Goal: Transaction & Acquisition: Purchase product/service

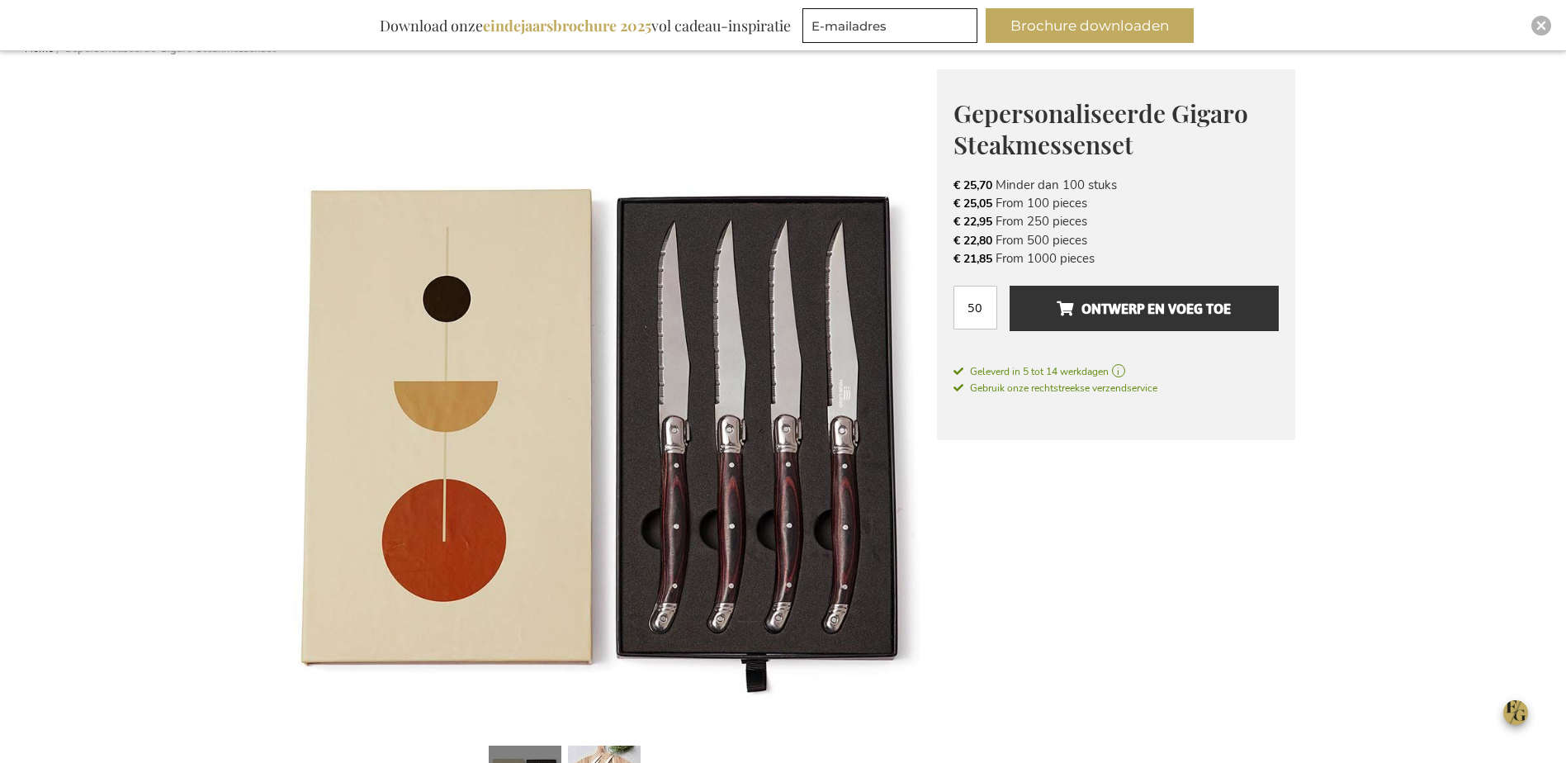
scroll to position [216, 0]
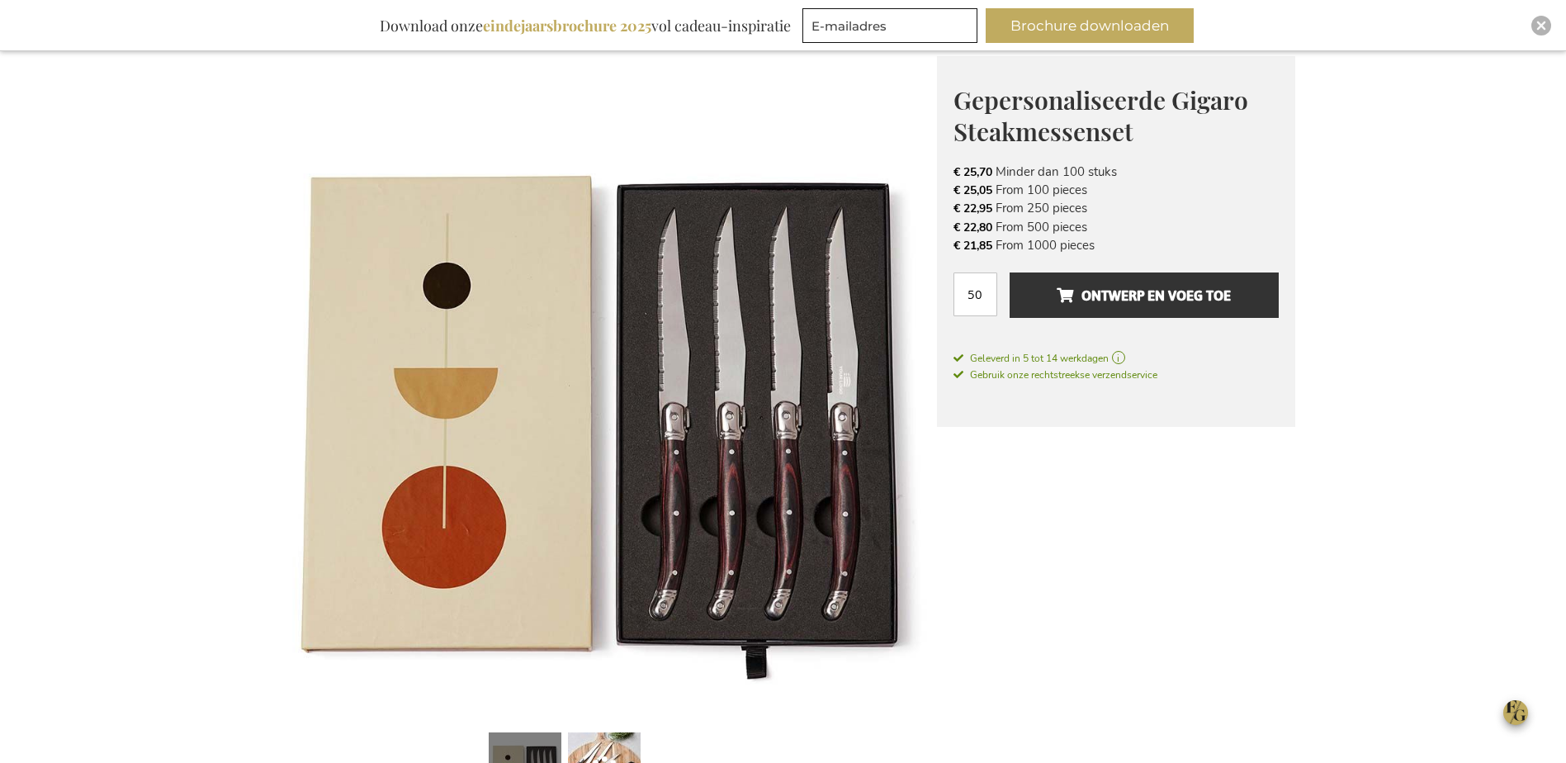
click at [792, 441] on img at bounding box center [604, 388] width 665 height 665
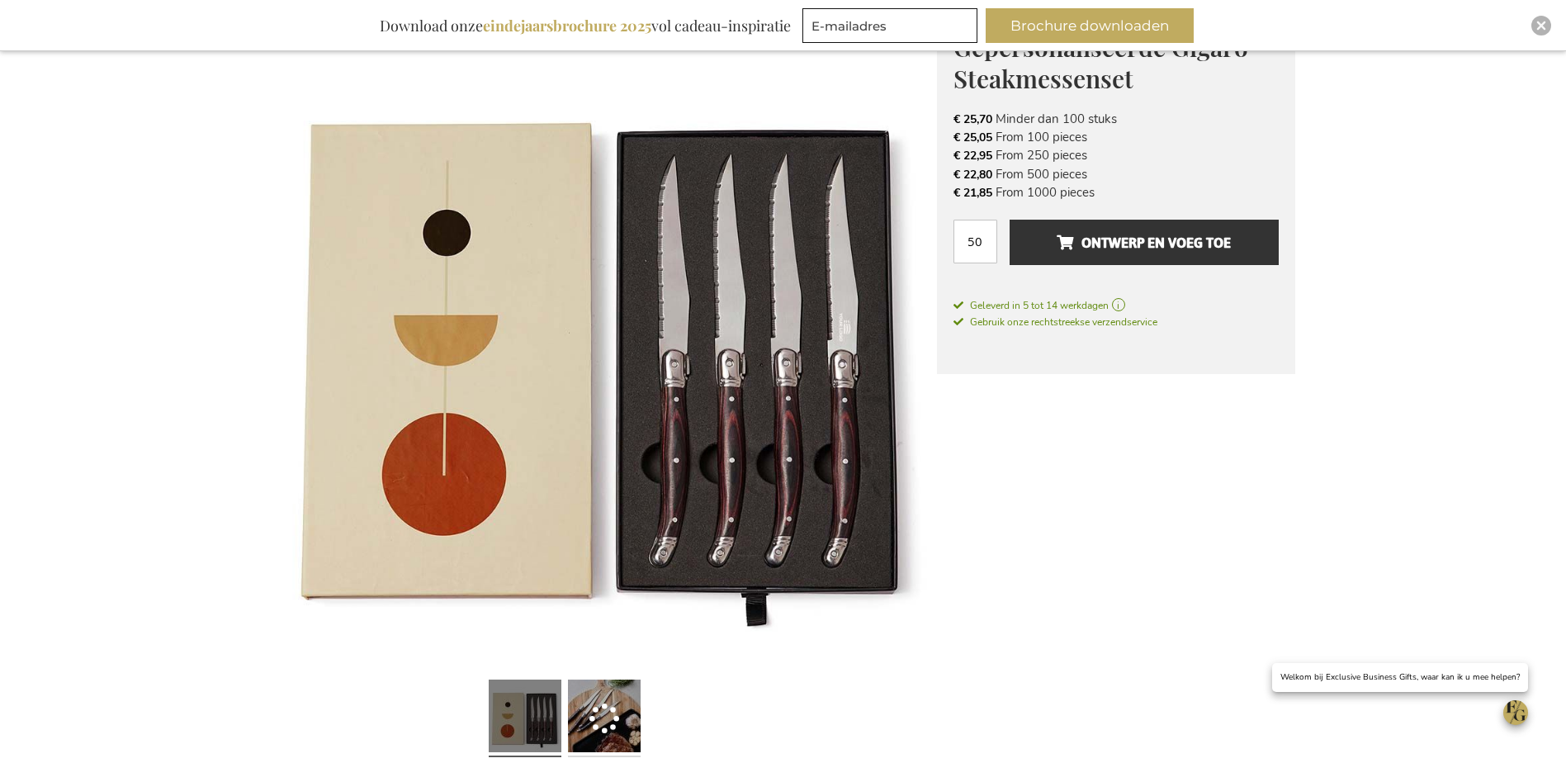
scroll to position [299, 0]
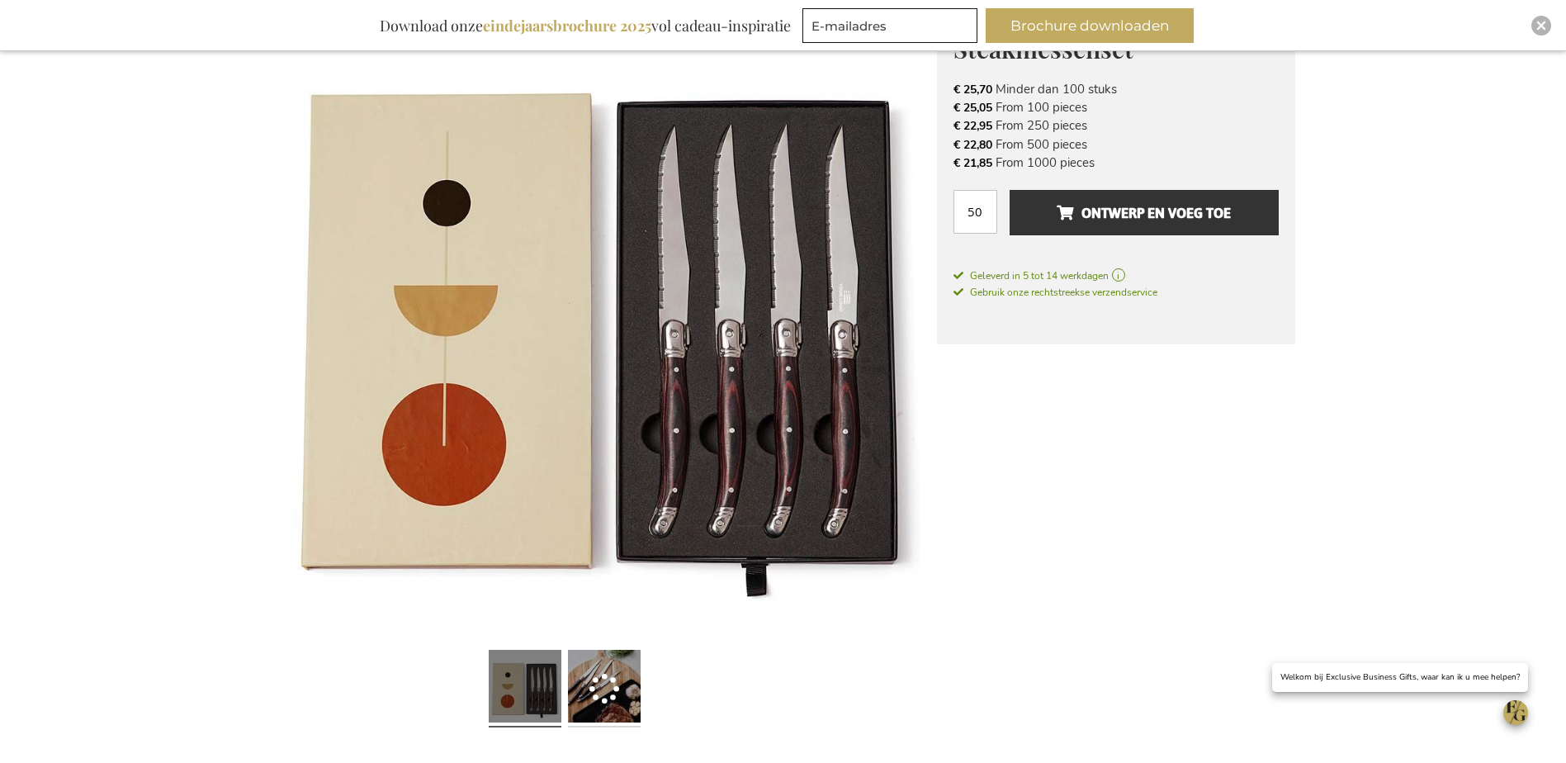
click at [614, 671] on link at bounding box center [604, 688] width 73 height 91
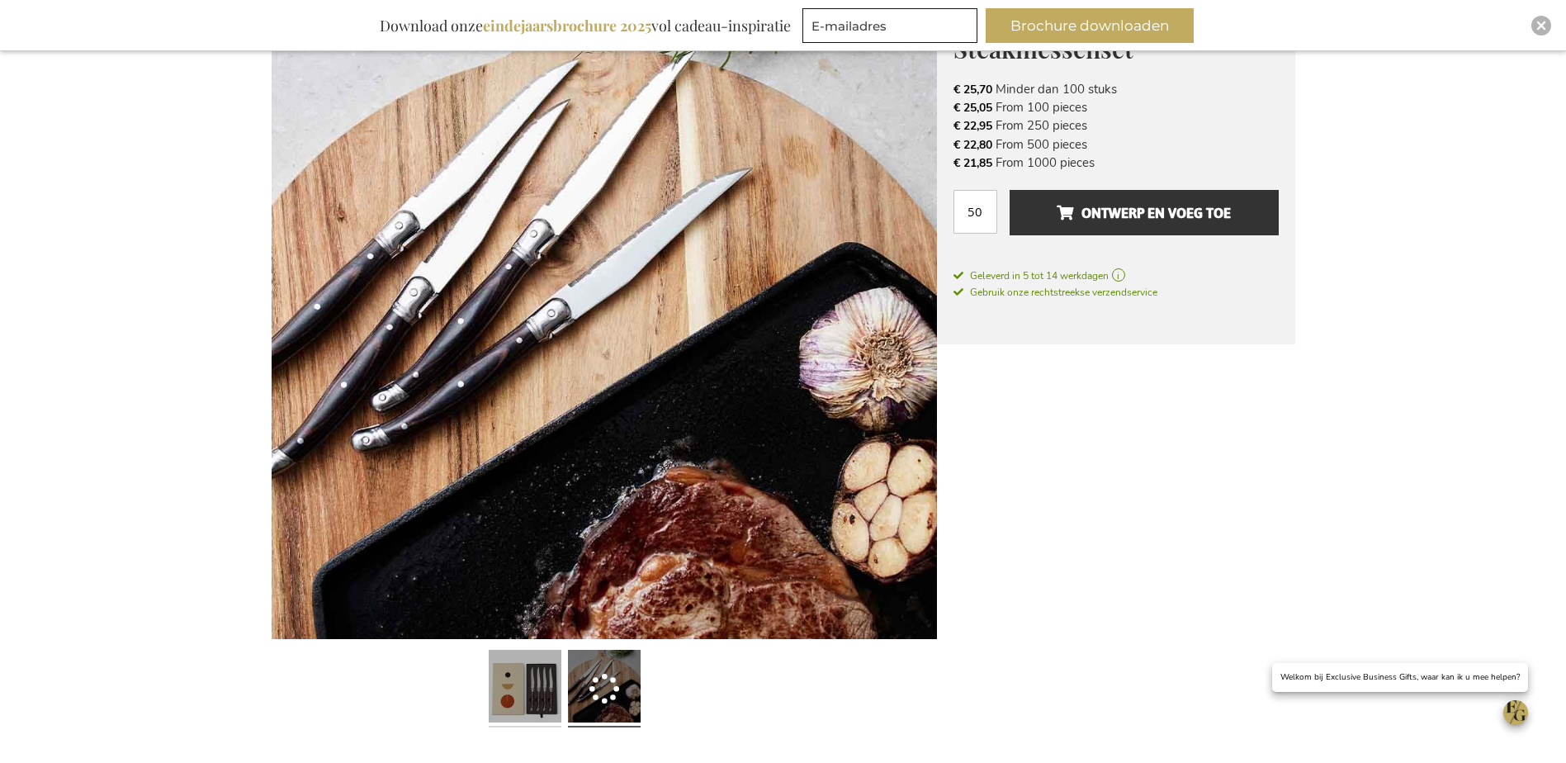
click at [526, 698] on link at bounding box center [525, 688] width 73 height 91
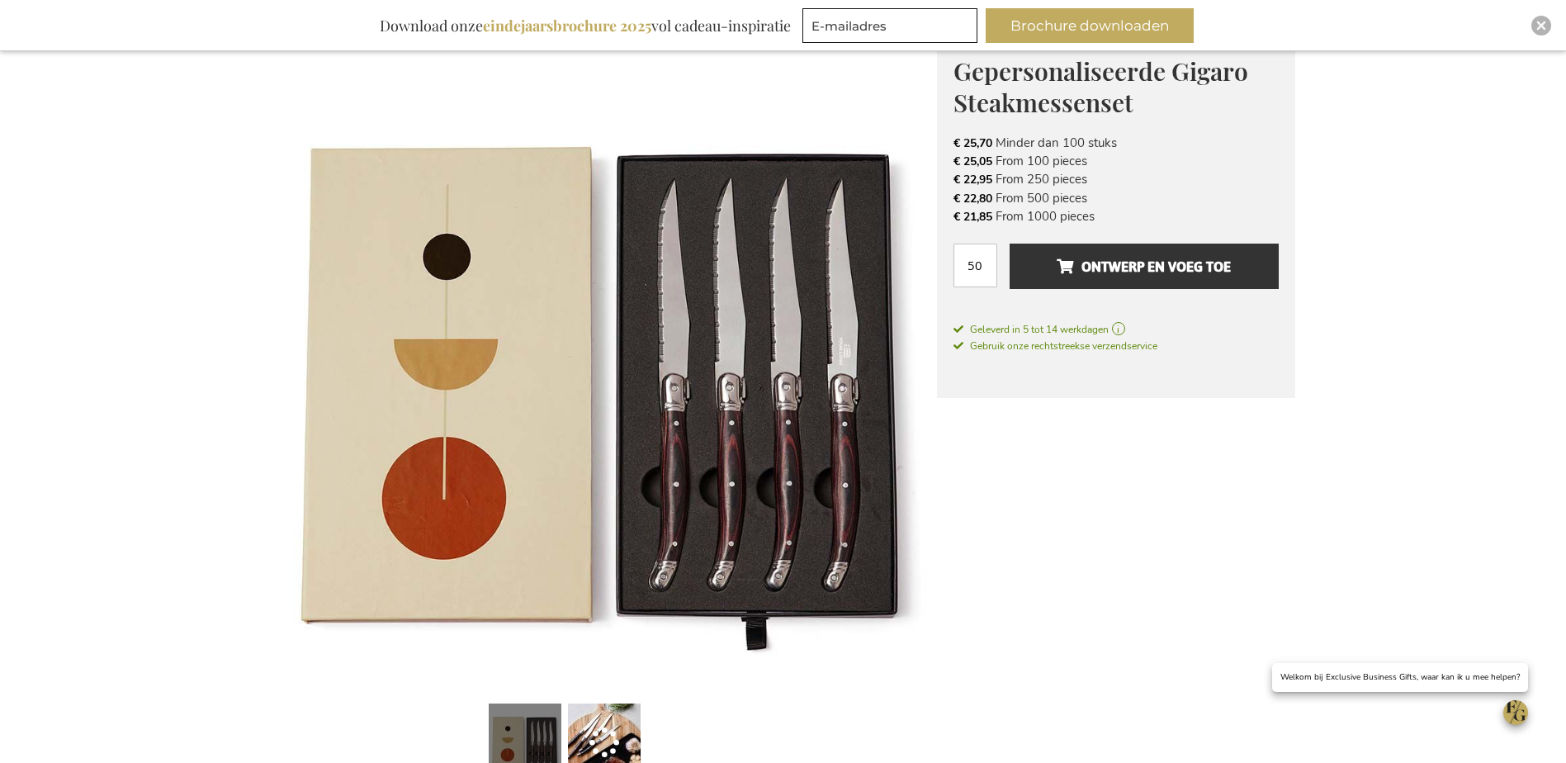
scroll to position [216, 0]
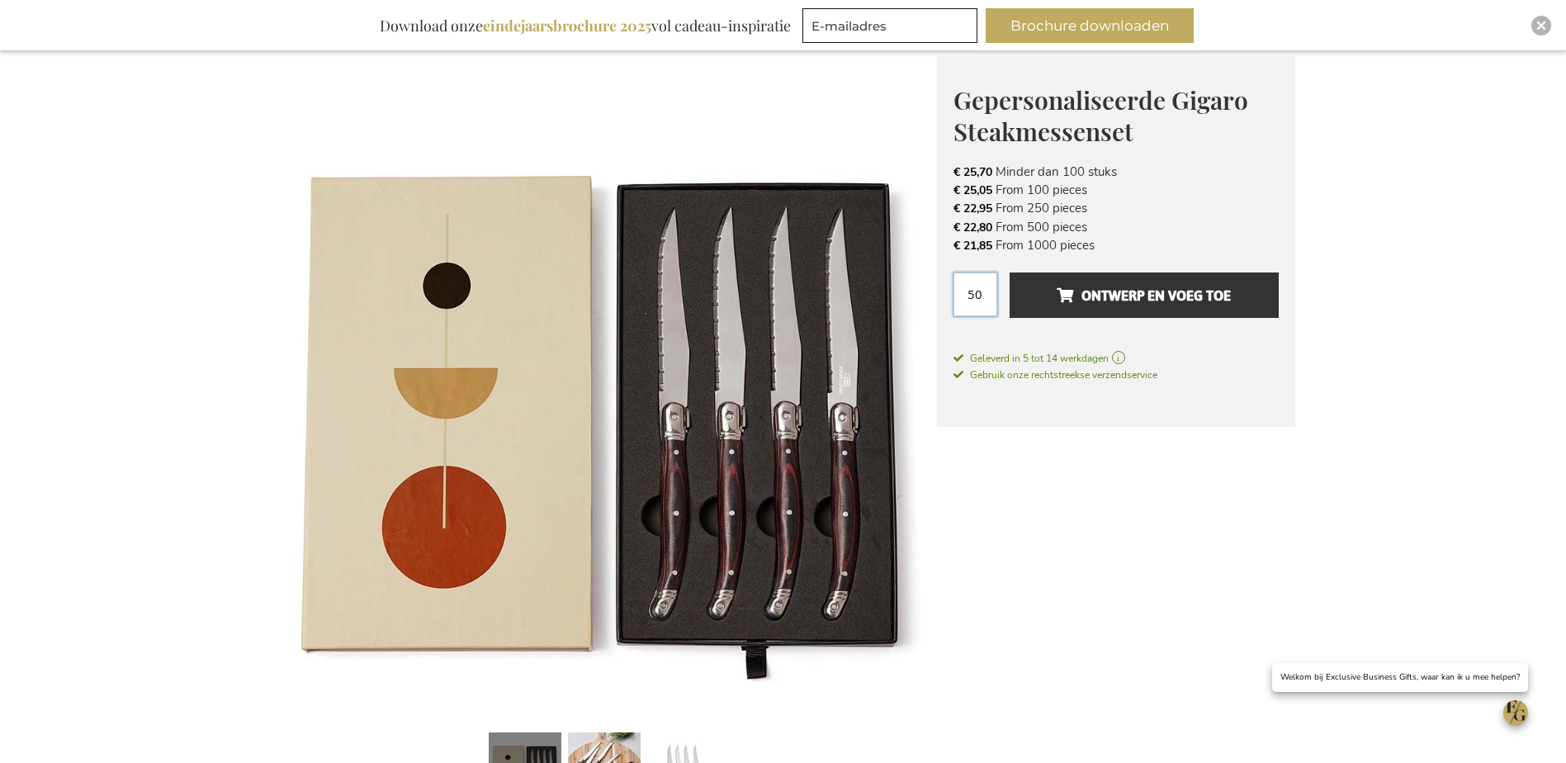
click at [974, 291] on input "50" at bounding box center [976, 294] width 44 height 44
type input "250"
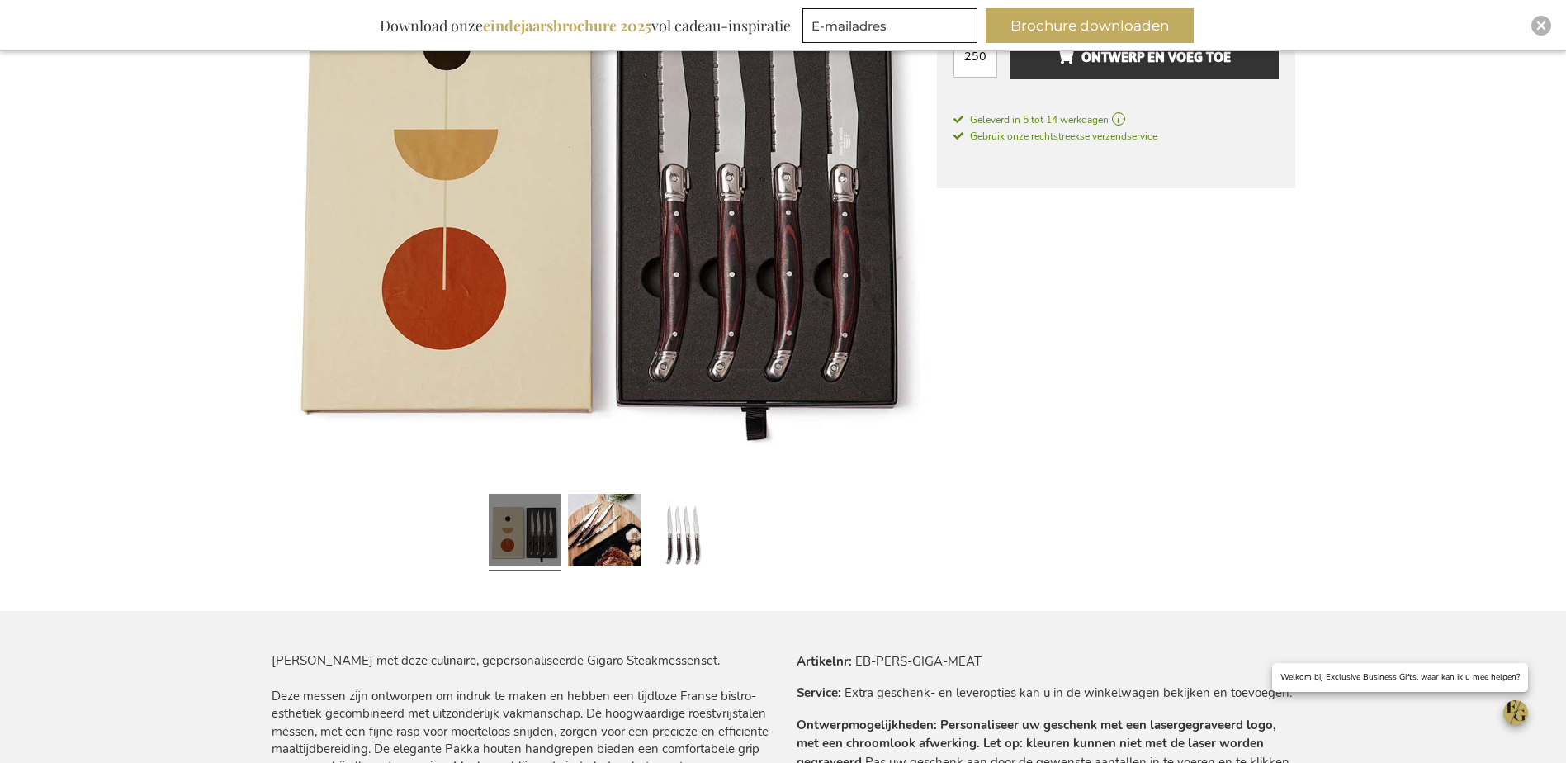
scroll to position [464, 0]
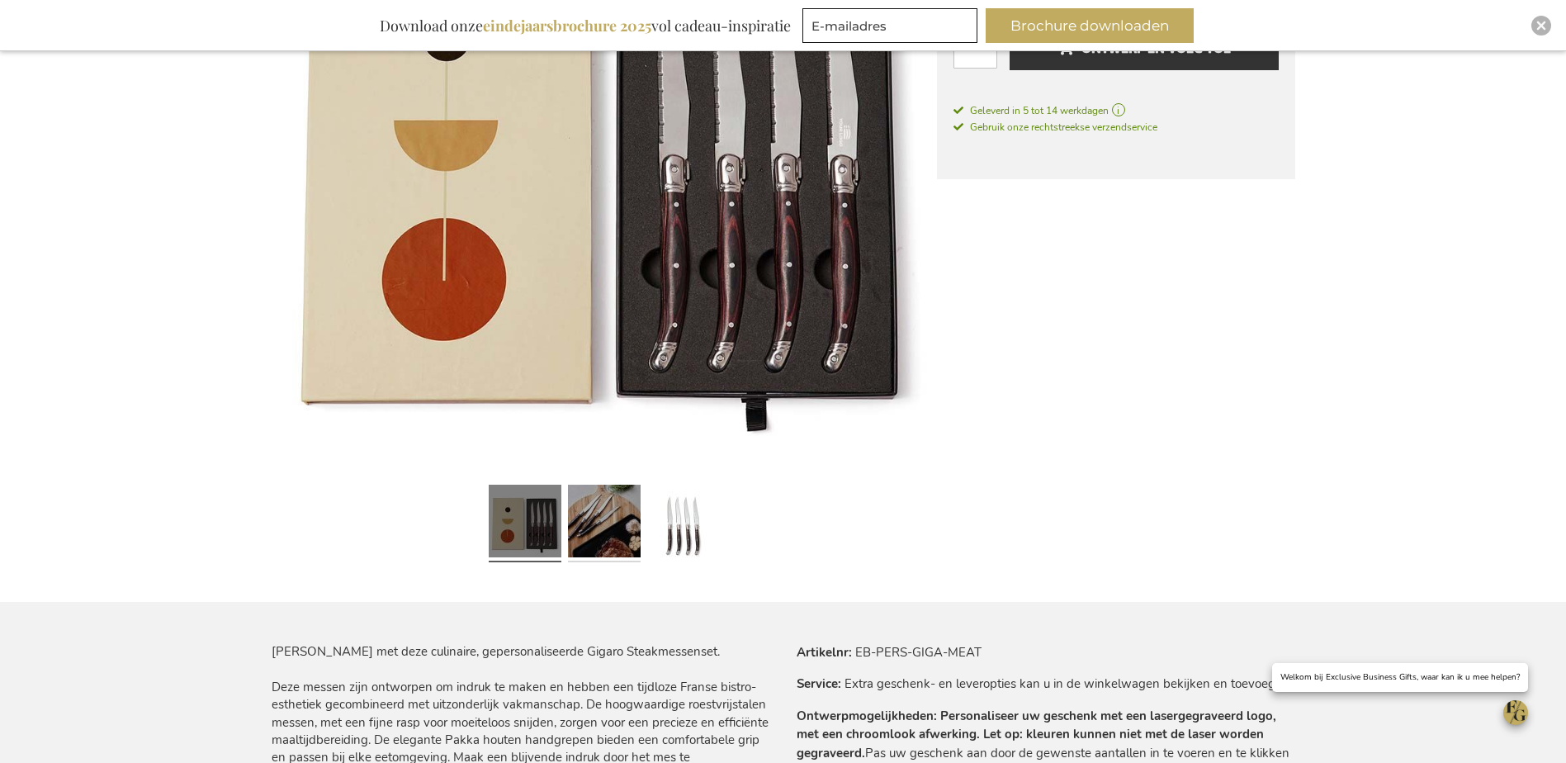
click at [585, 503] on link at bounding box center [604, 523] width 73 height 91
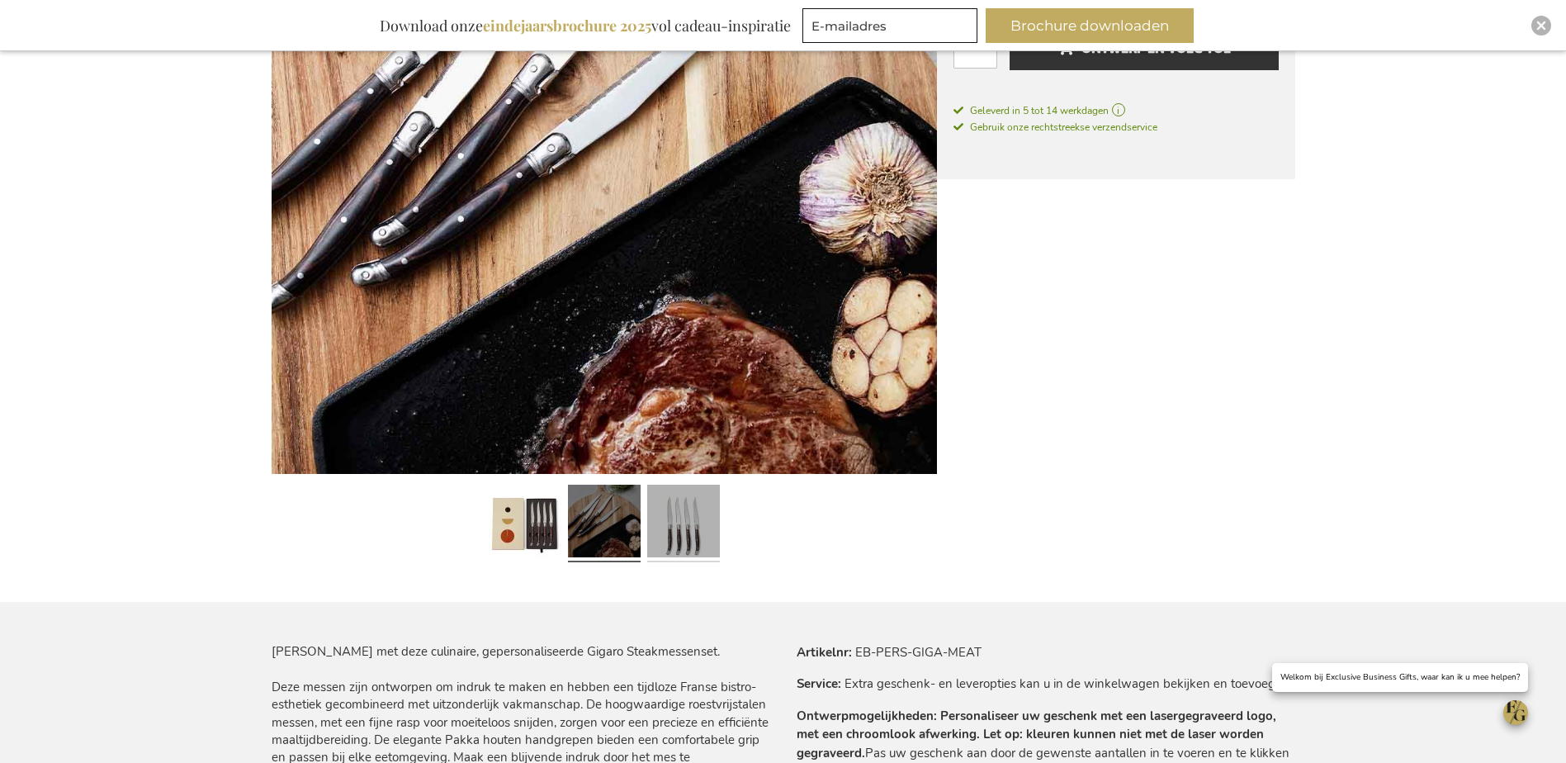
click at [688, 541] on link at bounding box center [683, 523] width 73 height 91
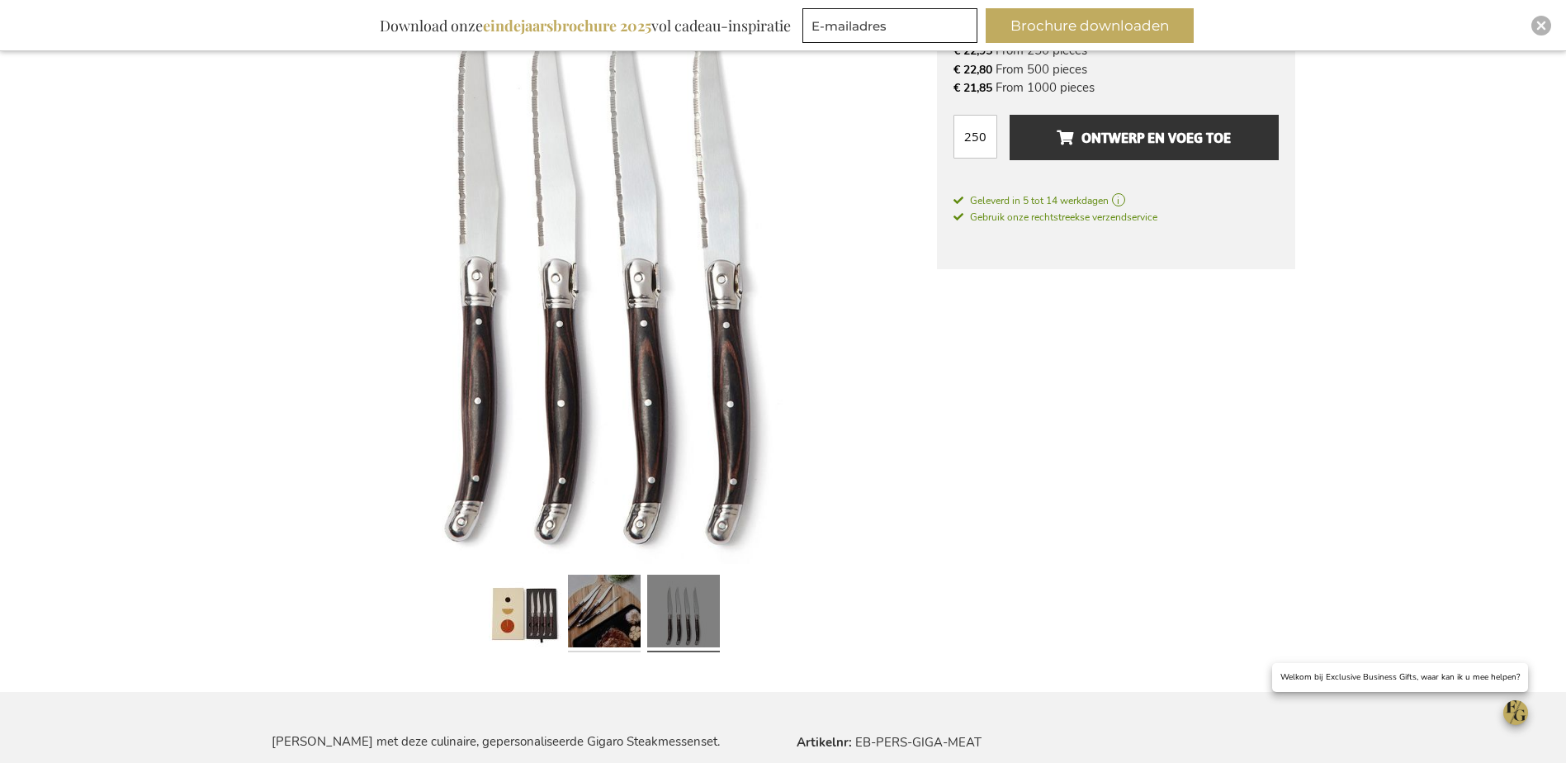
scroll to position [381, 0]
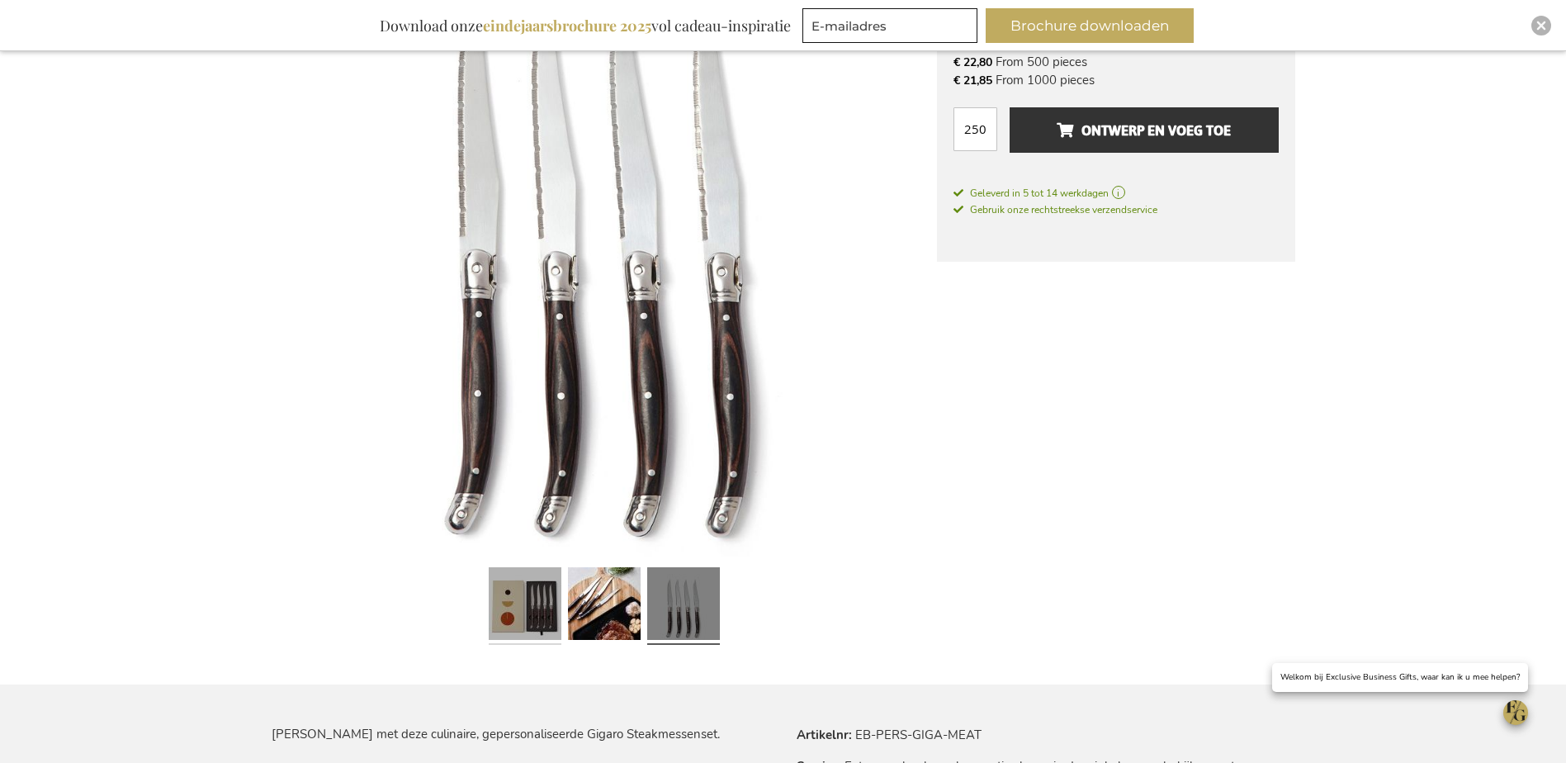
click at [511, 607] on link at bounding box center [525, 606] width 73 height 91
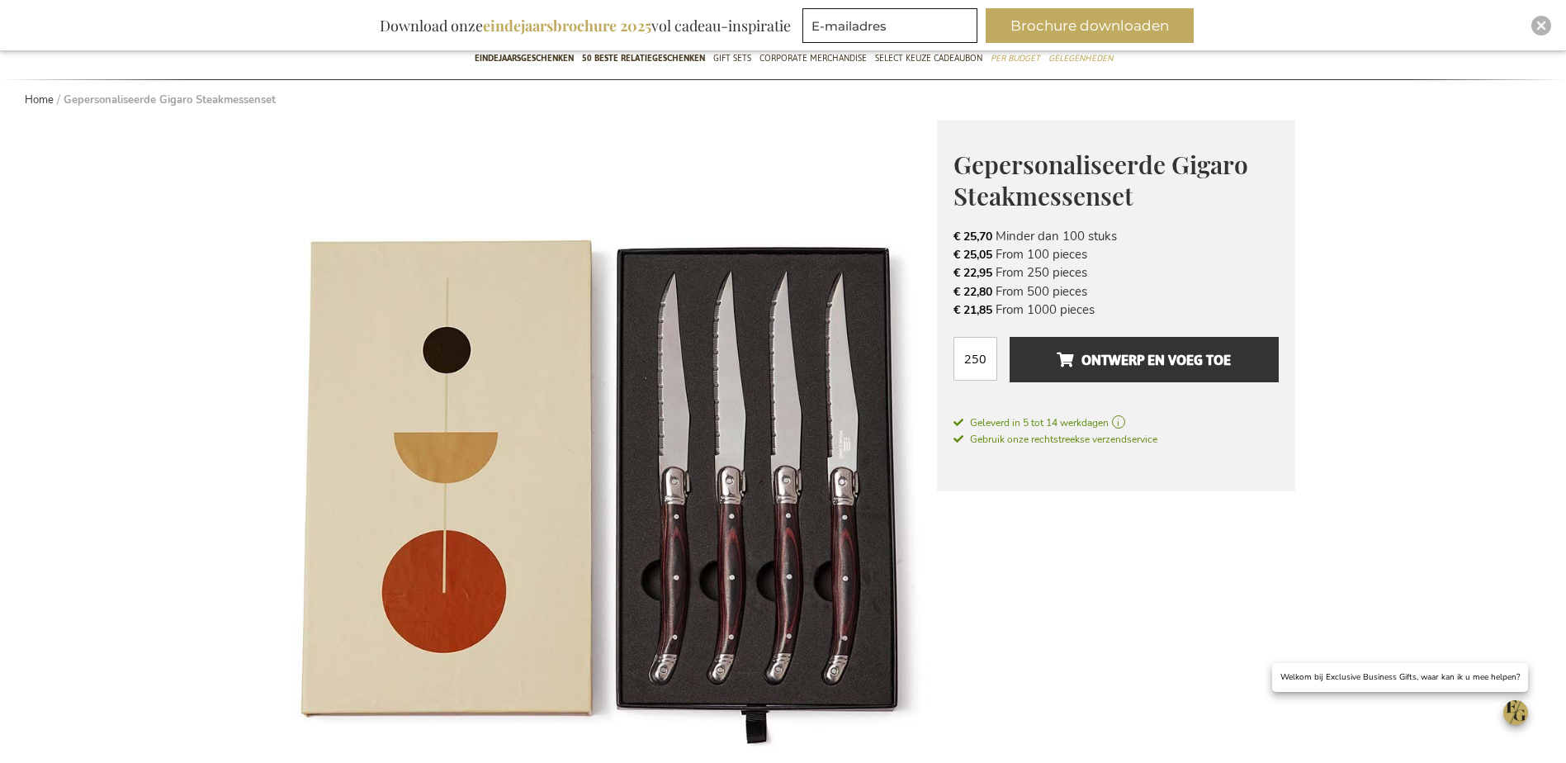
scroll to position [134, 0]
